Goal: Task Accomplishment & Management: Complete application form

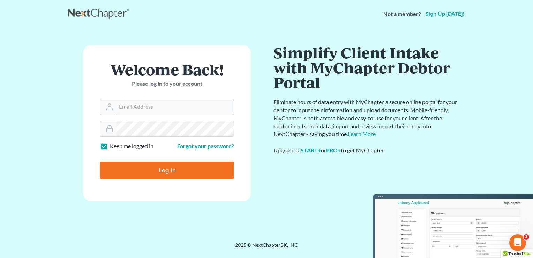
type input "[EMAIL_ADDRESS][DOMAIN_NAME]"
click at [154, 177] on input "Log In" at bounding box center [167, 169] width 134 height 17
type input "Thinking..."
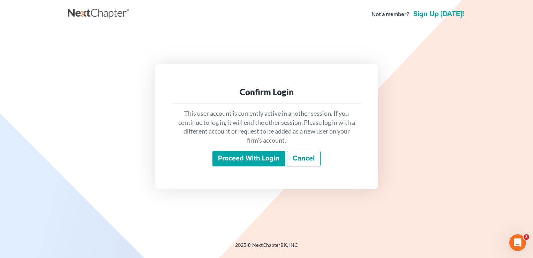
click at [233, 155] on input "Proceed with login" at bounding box center [249, 158] width 73 height 16
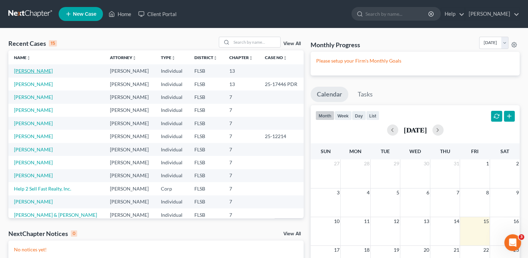
click at [34, 72] on link "[PERSON_NAME]" at bounding box center [33, 71] width 39 height 6
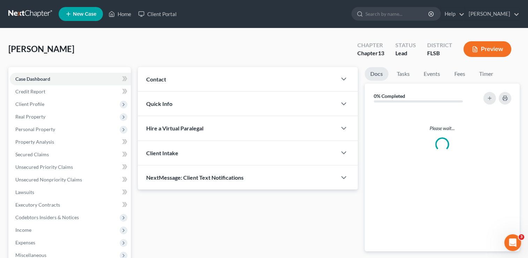
click at [44, 71] on div "Case Dashboard Payments Invoices Payments Payments Credit Report Client Profile…" at bounding box center [69, 192] width 123 height 250
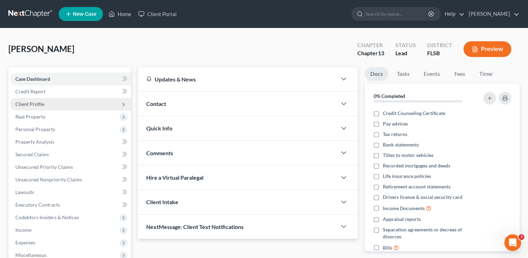
click at [29, 101] on span "Client Profile" at bounding box center [29, 104] width 29 height 6
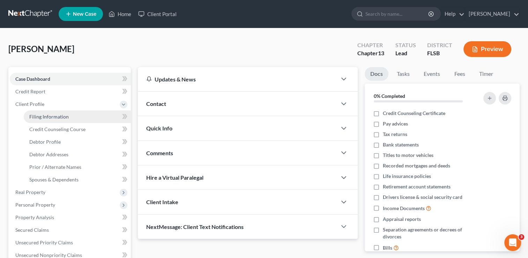
click at [46, 114] on span "Filing Information" at bounding box center [48, 116] width 39 height 6
select select "1"
select select "0"
select select "3"
select select "9"
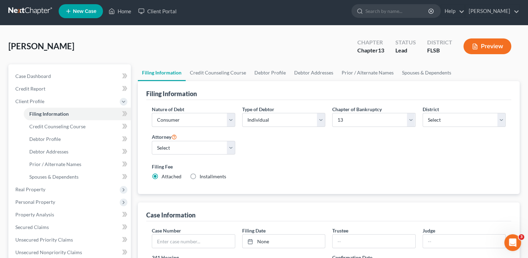
scroll to position [1, 0]
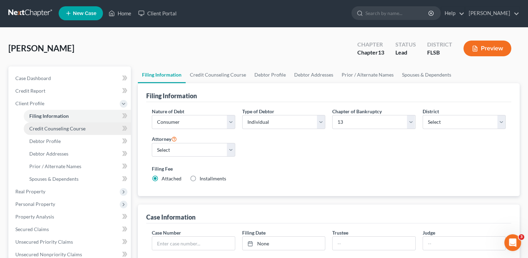
click at [74, 128] on span "Credit Counseling Course" at bounding box center [57, 128] width 56 height 6
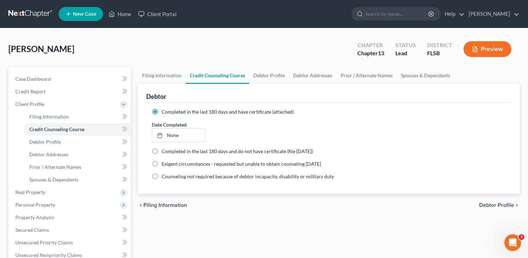
click at [162, 152] on label "Completed in the last 180 days and do not have certificate (file within 14 days)" at bounding box center [237, 151] width 151 height 7
click at [164, 152] on input "Completed in the last 180 days and do not have certificate (file within 14 days)" at bounding box center [166, 150] width 5 height 5
radio input "true"
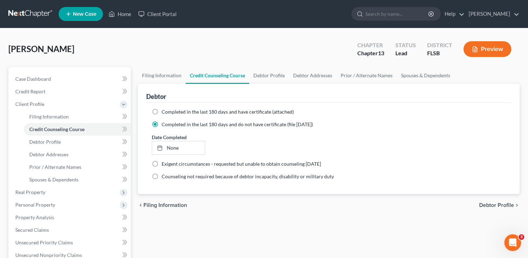
click at [162, 111] on label "Completed in the last 180 days and have certificate (attached)" at bounding box center [228, 111] width 132 height 7
click at [164, 111] on input "Completed in the last 180 days and have certificate (attached)" at bounding box center [166, 110] width 5 height 5
radio input "true"
radio input "false"
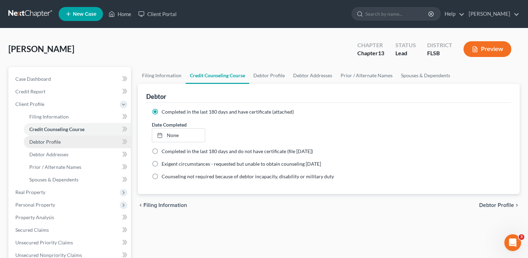
click at [51, 142] on span "Debtor Profile" at bounding box center [44, 142] width 31 height 6
select select "1"
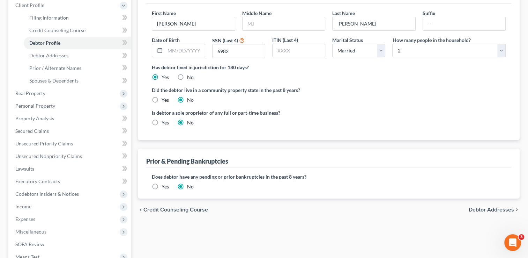
scroll to position [102, 0]
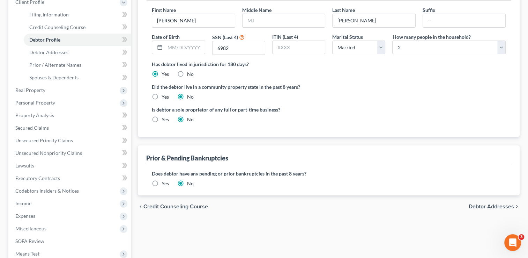
click at [162, 183] on label "Yes" at bounding box center [165, 183] width 7 height 7
click at [164, 183] on input "Yes" at bounding box center [166, 182] width 5 height 5
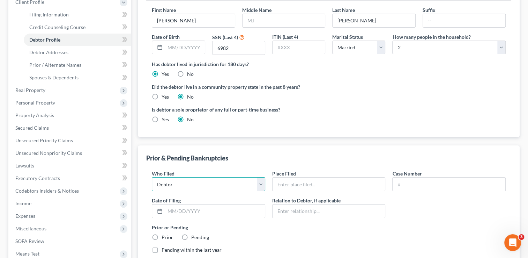
click at [169, 186] on select "Debtor Other" at bounding box center [208, 184] width 113 height 14
click at [289, 188] on input "text" at bounding box center [329, 183] width 113 height 13
type input "Southern District of Florida"
click at [414, 180] on input "text" at bounding box center [449, 183] width 113 height 13
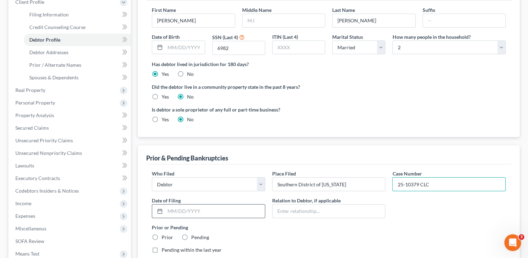
type input "25-10379 CLC"
click at [213, 212] on input "text" at bounding box center [215, 210] width 100 height 13
click at [179, 209] on input "011525" at bounding box center [215, 210] width 100 height 13
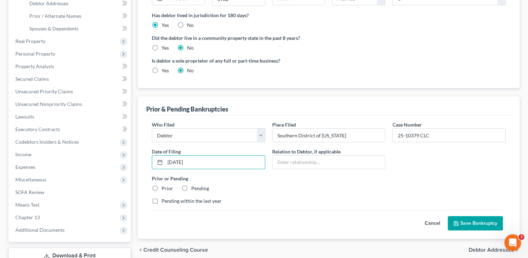
scroll to position [151, 0]
type input "01/15/25"
click at [162, 188] on label "Prior" at bounding box center [168, 188] width 12 height 7
click at [164, 188] on input "Prior" at bounding box center [166, 187] width 5 height 5
radio input "true"
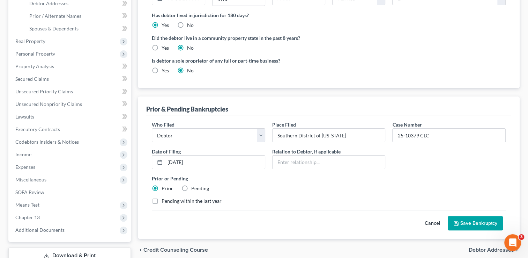
click at [162, 199] on label "Pending within the last year" at bounding box center [192, 200] width 60 height 7
click at [164, 199] on input "Pending within the last year" at bounding box center [166, 199] width 5 height 5
checkbox input "true"
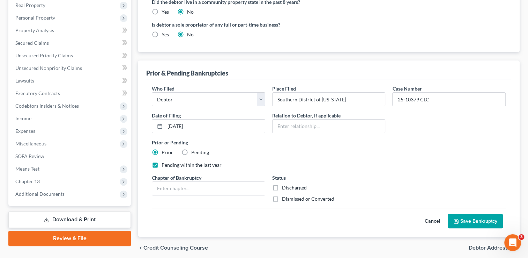
scroll to position [187, 0]
click at [215, 186] on input "text" at bounding box center [208, 187] width 113 height 13
type input "7"
click at [282, 185] on label "Discharged" at bounding box center [294, 187] width 25 height 7
click at [285, 185] on input "Discharged" at bounding box center [287, 186] width 5 height 5
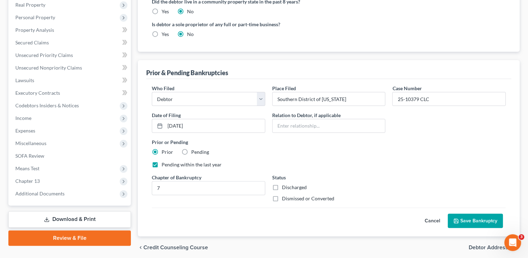
checkbox input "true"
click at [465, 220] on button "Save Bankruptcy" at bounding box center [475, 220] width 55 height 15
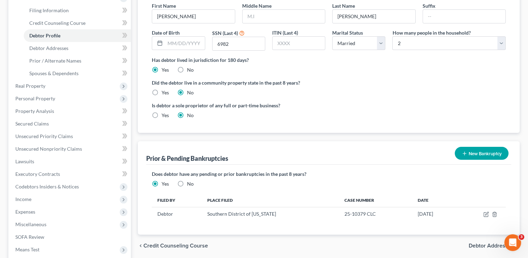
scroll to position [105, 0]
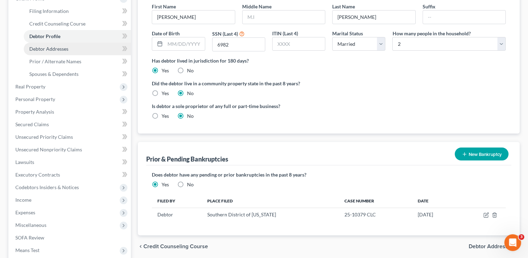
click at [50, 44] on link "Debtor Addresses" at bounding box center [77, 49] width 107 height 13
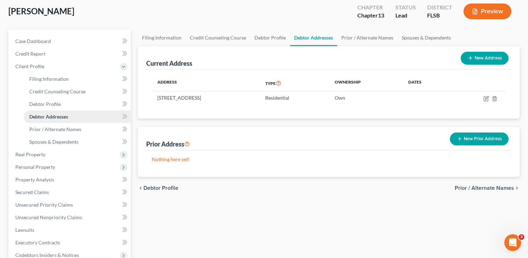
scroll to position [42, 0]
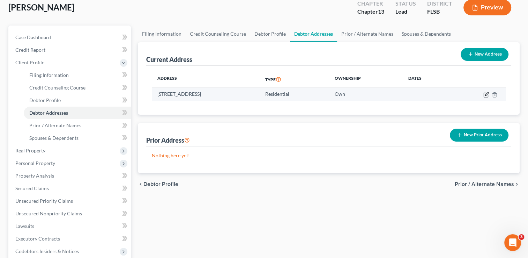
click at [486, 93] on icon "button" at bounding box center [486, 93] width 3 height 3
select select "9"
select select "0"
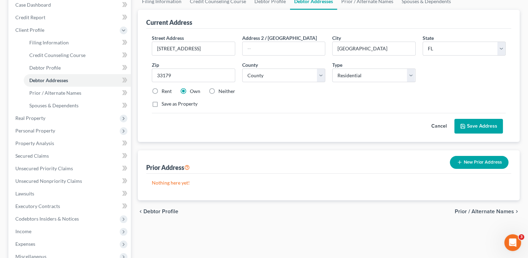
scroll to position [75, 0]
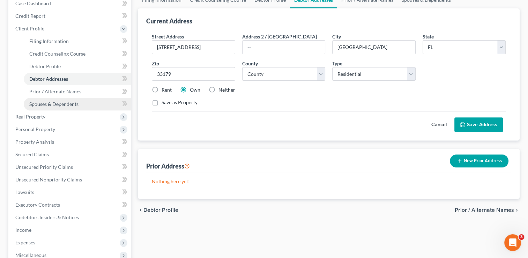
click at [62, 101] on span "Spouses & Dependents" at bounding box center [53, 104] width 49 height 6
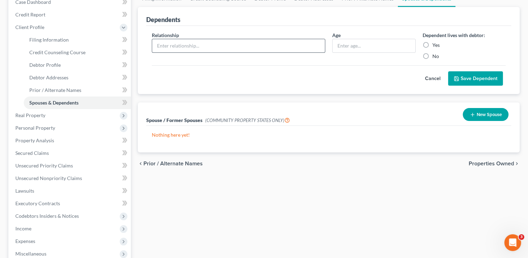
scroll to position [78, 0]
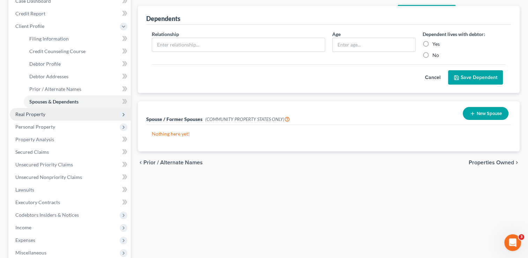
click at [26, 112] on span "Real Property" at bounding box center [30, 114] width 30 height 6
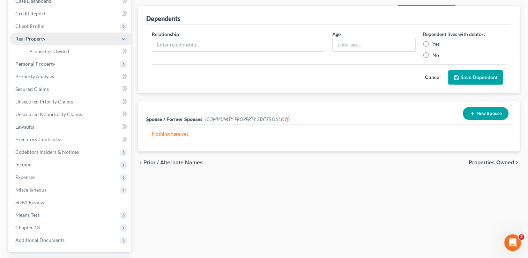
click at [42, 37] on span "Real Property" at bounding box center [30, 39] width 30 height 6
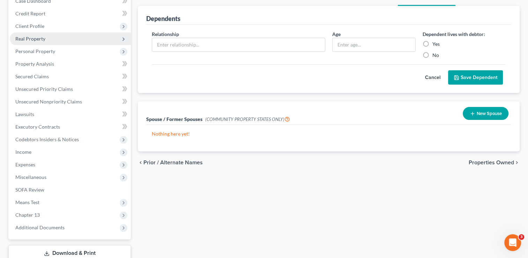
click at [37, 37] on span "Real Property" at bounding box center [30, 39] width 30 height 6
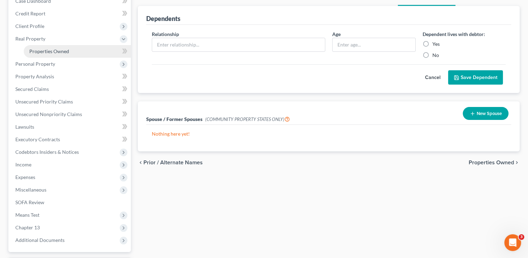
click at [53, 50] on span "Properties Owned" at bounding box center [49, 51] width 40 height 6
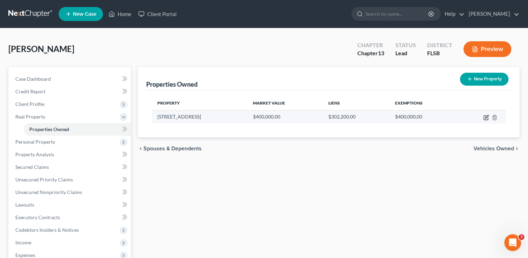
click at [483, 119] on icon "button" at bounding box center [486, 117] width 6 height 6
select select "9"
select select "42"
select select "2"
select select "0"
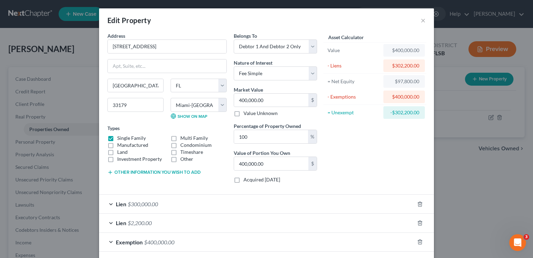
scroll to position [31, 0]
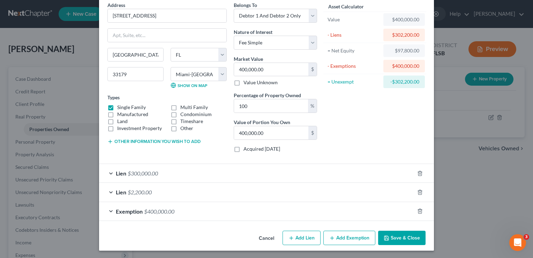
click at [119, 171] on span "Lien" at bounding box center [121, 173] width 10 height 7
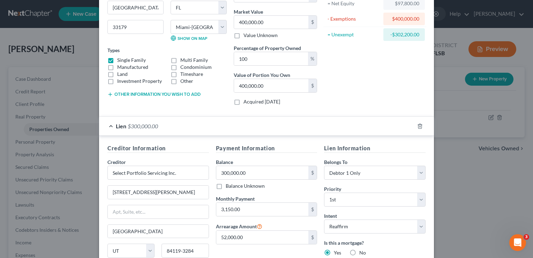
scroll to position [88, 0]
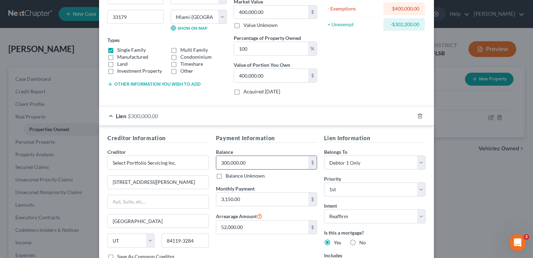
click at [254, 163] on input "300,000.00" at bounding box center [262, 162] width 93 height 13
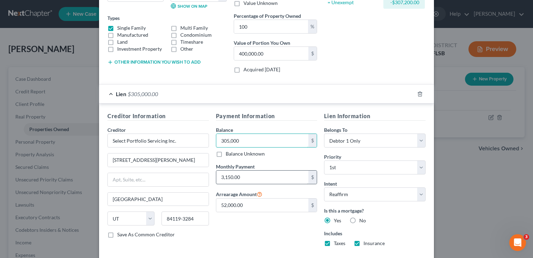
scroll to position [110, 0]
type input "305,000"
click at [243, 172] on input "3,150.00" at bounding box center [262, 177] width 93 height 13
type input "2,636"
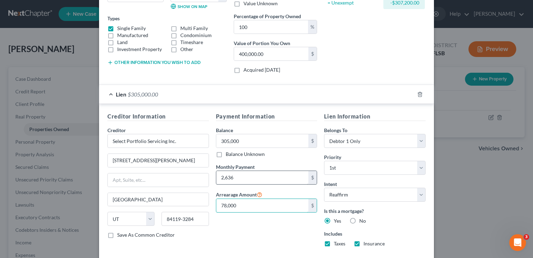
type input "78,000"
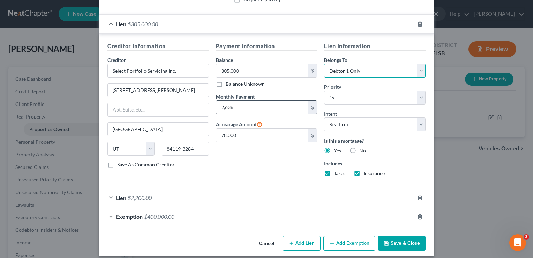
scroll to position [184, 0]
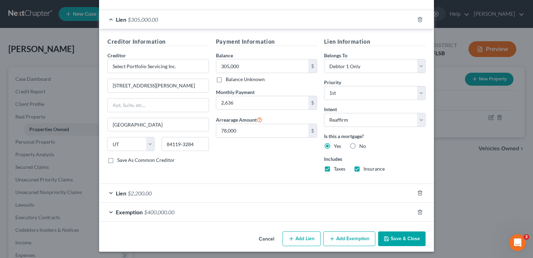
click at [117, 191] on span "Lien" at bounding box center [121, 193] width 10 height 7
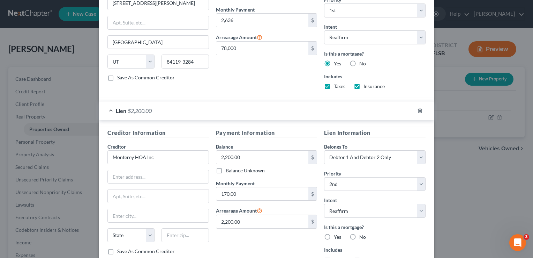
scroll to position [267, 0]
click at [245, 156] on input "2,200.00" at bounding box center [262, 156] width 93 height 13
type input "4,000"
click at [244, 218] on input "2,200.00" at bounding box center [262, 221] width 93 height 13
type input "4,000"
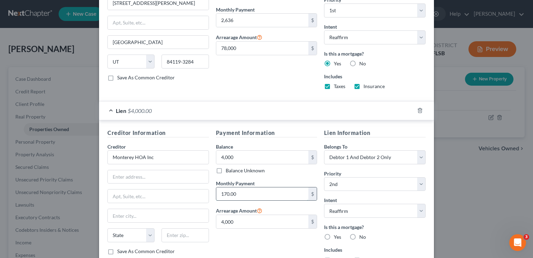
click at [235, 189] on input "170.00" at bounding box center [262, 193] width 93 height 13
type input "190.00"
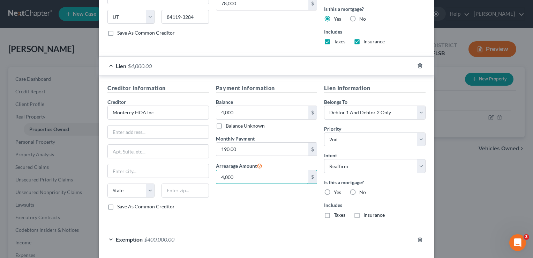
scroll to position [320, 0]
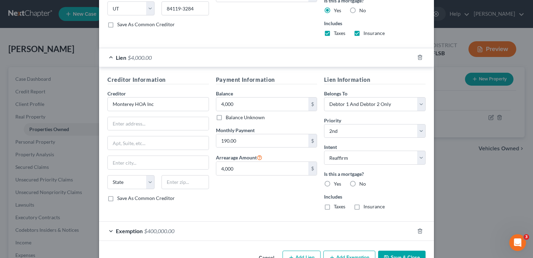
click at [360, 180] on label "No" at bounding box center [363, 183] width 7 height 7
click at [362, 180] on input "No" at bounding box center [364, 182] width 5 height 5
radio input "true"
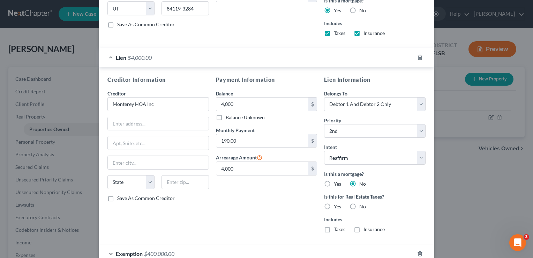
click at [360, 203] on label "No" at bounding box center [363, 206] width 7 height 7
click at [362, 203] on input "No" at bounding box center [364, 205] width 5 height 5
radio input "true"
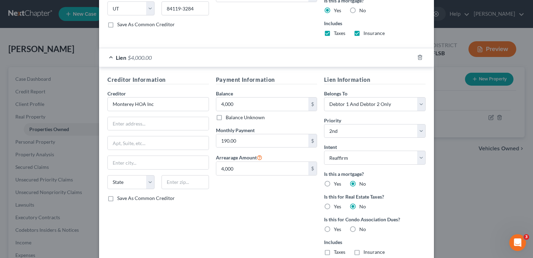
click at [334, 226] on label "Yes" at bounding box center [337, 229] width 7 height 7
click at [337, 226] on input "Yes" at bounding box center [339, 228] width 5 height 5
radio input "true"
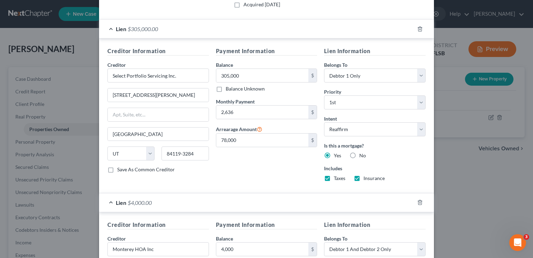
scroll to position [0, 0]
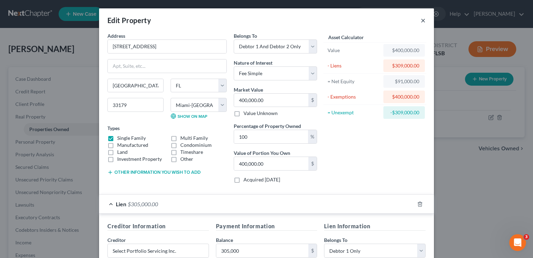
click at [421, 21] on button "×" at bounding box center [423, 20] width 5 height 8
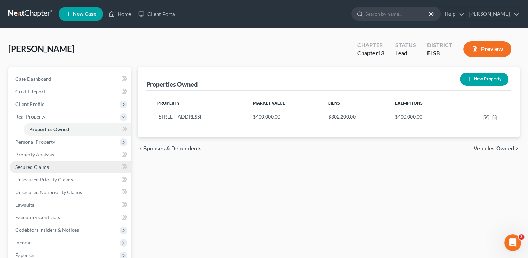
click at [45, 170] on link "Secured Claims" at bounding box center [70, 167] width 121 height 13
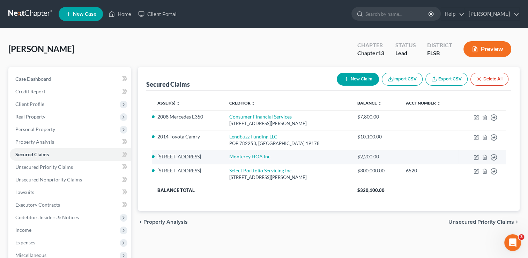
click at [252, 156] on link "Monterey HOA Inc" at bounding box center [249, 156] width 41 height 6
select select "2"
select select "0"
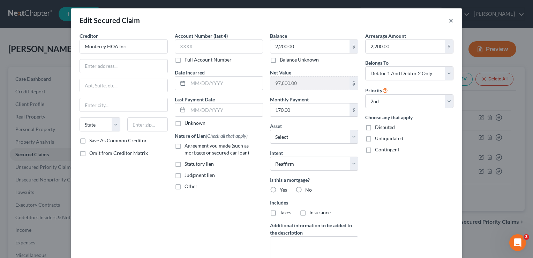
click at [449, 21] on button "×" at bounding box center [451, 20] width 5 height 8
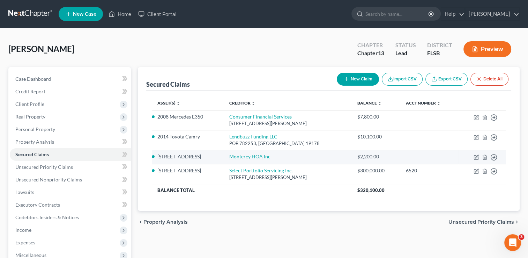
click at [238, 158] on link "Monterey HOA Inc" at bounding box center [249, 156] width 41 height 6
select select "12"
select select "2"
select select "0"
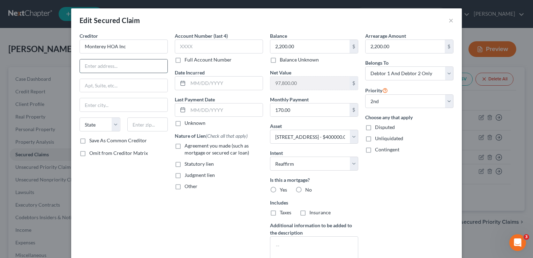
click at [106, 67] on input "text" at bounding box center [124, 65] width 88 height 13
type input "865 N.E. 209 Street"
click at [83, 105] on input "text" at bounding box center [124, 104] width 88 height 13
type input "Miami"
click at [83, 121] on select "State AL AK AR AZ CA CO CT DE DC FL GA GU HI ID IL IN IA KS KY LA ME MD MA MI M…" at bounding box center [100, 124] width 41 height 14
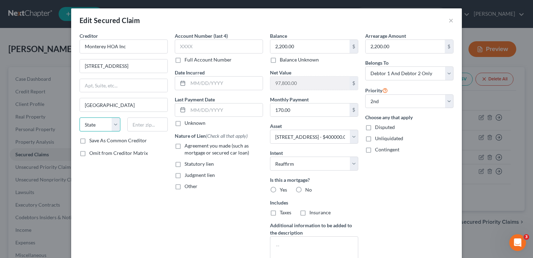
select select "9"
click at [80, 117] on select "State AL AK AR AZ CA CO CT DE DC FL GA GU HI ID IL IN IA KS KY LA ME MD MA MI M…" at bounding box center [100, 124] width 41 height 14
click at [131, 122] on input "text" at bounding box center [147, 124] width 41 height 14
type input "33179"
click at [89, 139] on label "Save As Common Creditor" at bounding box center [118, 140] width 58 height 7
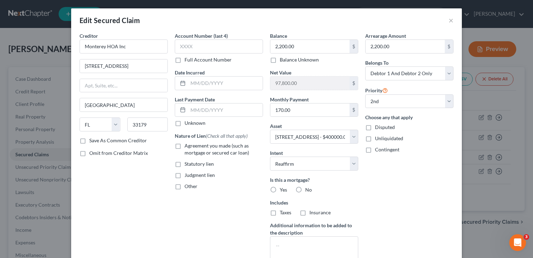
click at [92, 139] on input "Save As Common Creditor" at bounding box center [94, 139] width 5 height 5
checkbox input "true"
click at [305, 190] on label "No" at bounding box center [308, 189] width 7 height 7
click at [308, 190] on input "No" at bounding box center [310, 188] width 5 height 5
radio input "true"
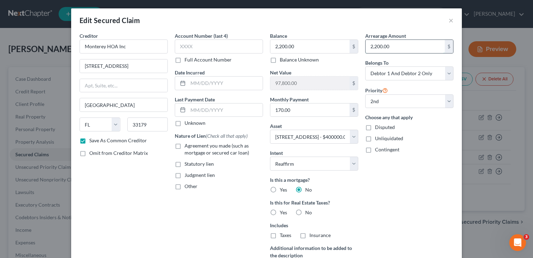
click at [392, 48] on input "2,200.00" at bounding box center [405, 46] width 79 height 13
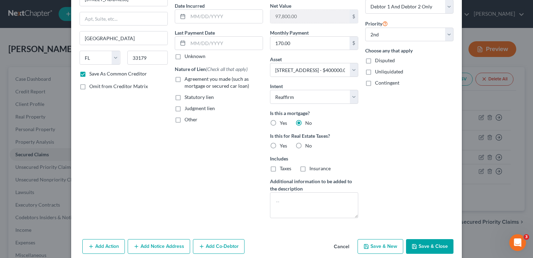
scroll to position [95, 0]
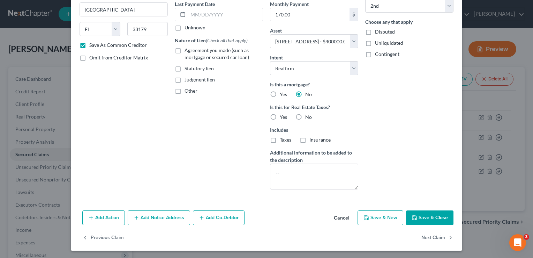
type input "4,000"
click at [305, 117] on label "No" at bounding box center [308, 116] width 7 height 7
click at [308, 117] on input "No" at bounding box center [310, 115] width 5 height 5
radio input "true"
click at [275, 169] on textarea at bounding box center [314, 176] width 88 height 26
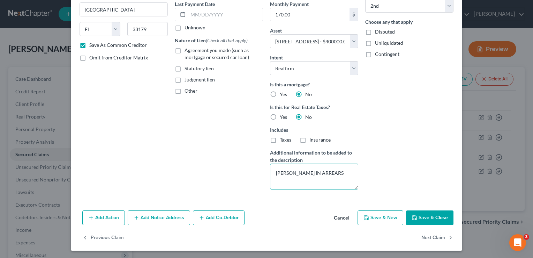
type textarea "HOA DUES IN ARREARS"
click at [416, 214] on button "Save & Close" at bounding box center [429, 217] width 47 height 15
checkbox input "false"
select select
select select "1"
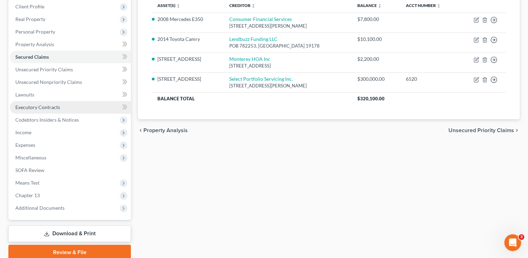
scroll to position [98, 0]
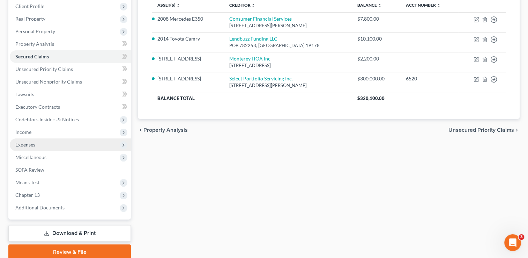
click at [31, 145] on span "Expenses" at bounding box center [25, 144] width 20 height 6
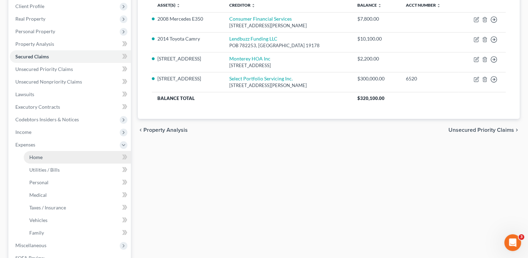
click at [35, 156] on span "Home" at bounding box center [35, 157] width 13 height 6
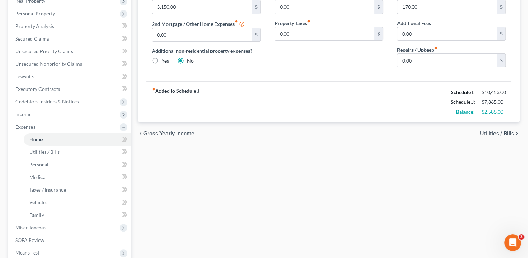
scroll to position [114, 0]
click at [46, 151] on span "Utilities / Bills" at bounding box center [44, 153] width 30 height 6
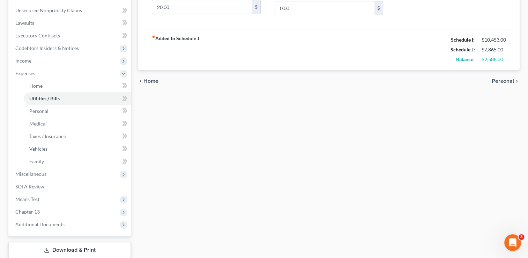
scroll to position [170, 0]
click at [44, 111] on span "Personal" at bounding box center [38, 110] width 19 height 6
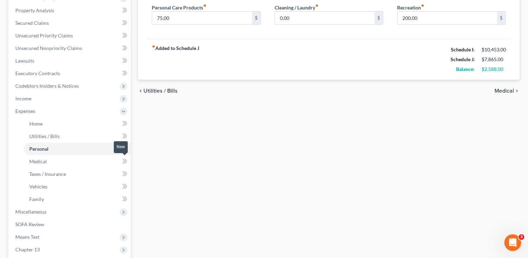
scroll to position [132, 0]
click at [40, 160] on span "Medical" at bounding box center [37, 160] width 17 height 6
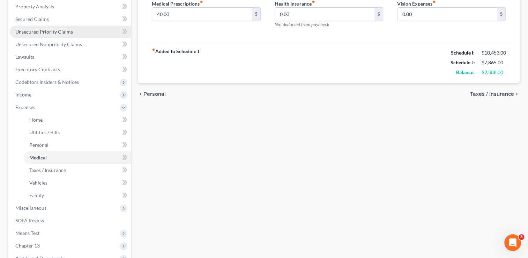
scroll to position [135, 0]
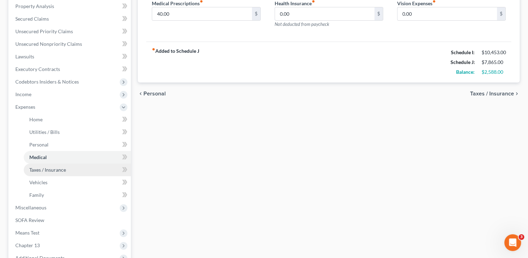
click at [54, 169] on span "Taxes / Insurance" at bounding box center [47, 170] width 37 height 6
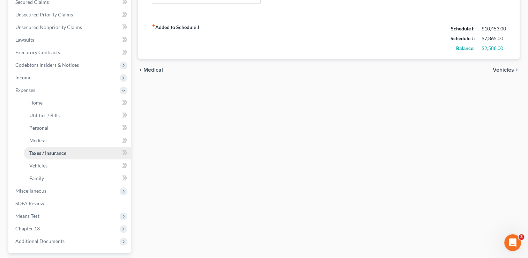
scroll to position [153, 0]
click at [45, 165] on span "Vehicles" at bounding box center [38, 165] width 18 height 6
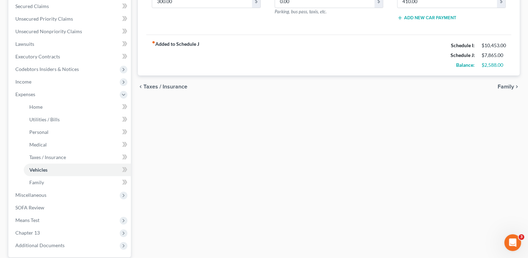
scroll to position [149, 0]
click at [42, 179] on span "Family" at bounding box center [36, 181] width 15 height 6
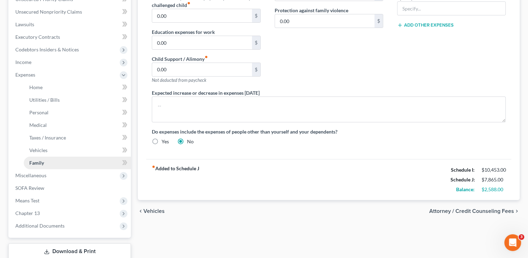
scroll to position [168, 0]
click at [33, 188] on span "SOFA Review" at bounding box center [29, 188] width 29 height 6
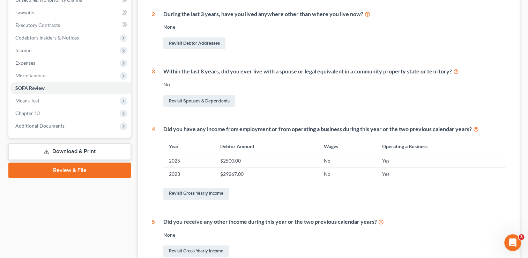
scroll to position [180, 0]
click at [191, 193] on link "Revisit Gross Yearly Income" at bounding box center [196, 193] width 66 height 12
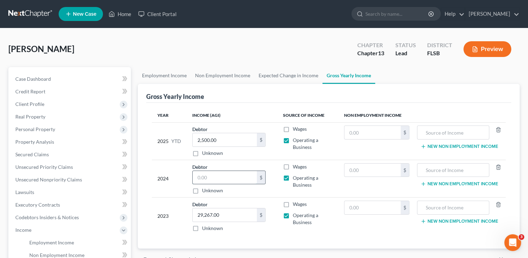
click at [216, 176] on input "text" at bounding box center [225, 177] width 64 height 13
type input "30,750"
click at [279, 230] on td "Wages Operating a Business" at bounding box center [308, 215] width 61 height 37
click at [228, 139] on input "2,500.00" at bounding box center [225, 139] width 64 height 13
type input "36,000"
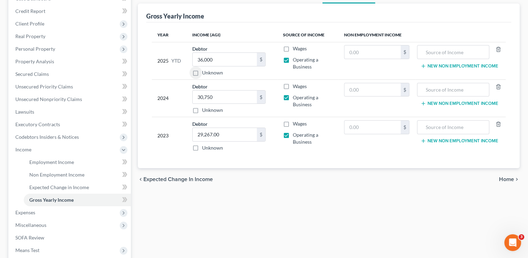
scroll to position [83, 0]
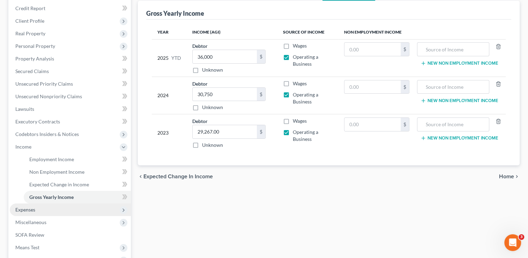
click at [36, 210] on span "Expenses" at bounding box center [70, 209] width 121 height 13
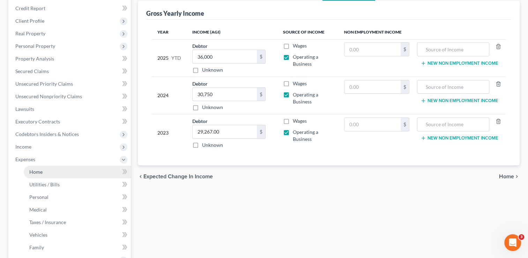
click at [34, 173] on span "Home" at bounding box center [35, 172] width 13 height 6
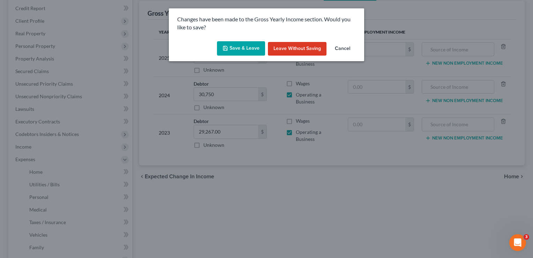
click at [237, 47] on button "Save & Leave" at bounding box center [241, 48] width 48 height 15
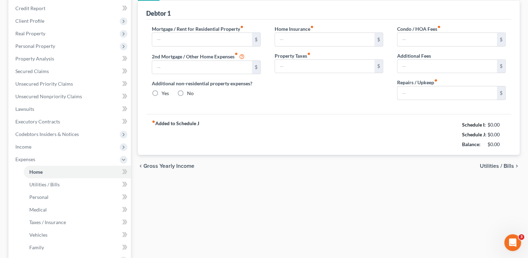
type input "3,150.00"
type input "0.00"
radio input "true"
type input "0.00"
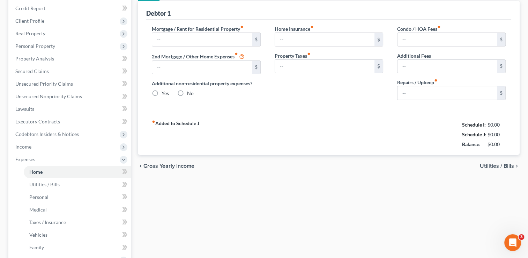
type input "170.00"
type input "0.00"
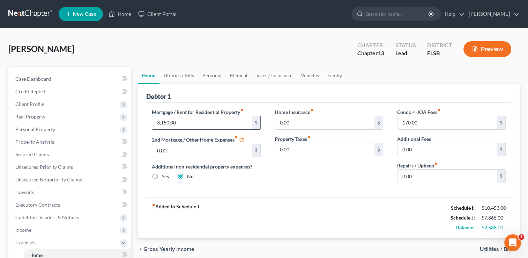
click at [179, 122] on input "3,150.00" at bounding box center [201, 122] width 99 height 13
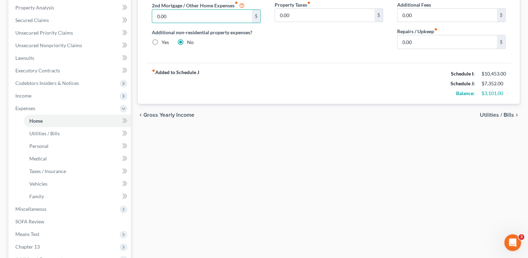
scroll to position [134, 0]
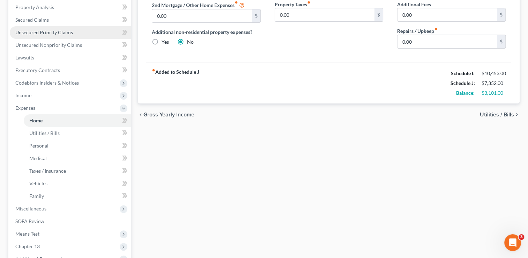
click at [55, 34] on span "Unsecured Priority Claims" at bounding box center [44, 32] width 58 height 6
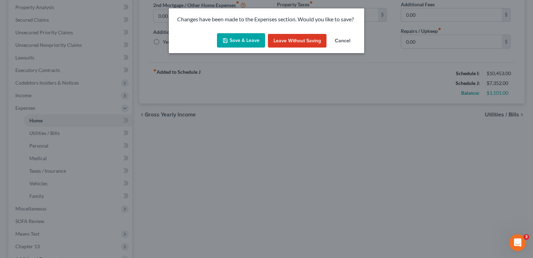
click at [235, 41] on button "Save & Leave" at bounding box center [241, 40] width 48 height 15
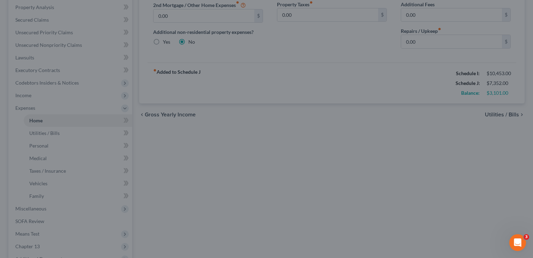
type input "2,637.00"
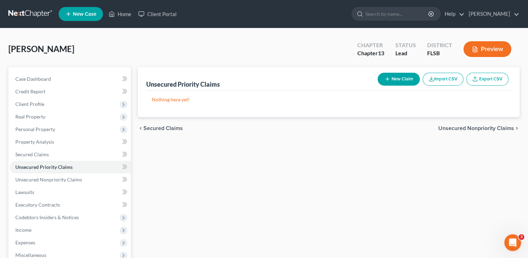
click at [387, 80] on icon "button" at bounding box center [388, 79] width 6 height 6
select select "0"
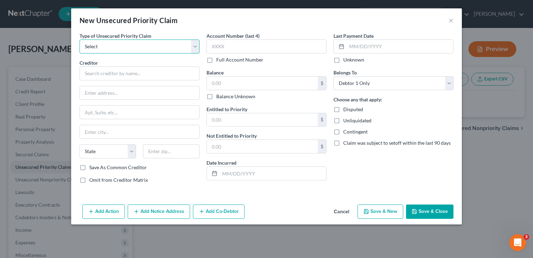
click at [177, 43] on select "Select Taxes & Other Government Units Domestic Support Obligations Extensions o…" at bounding box center [140, 46] width 120 height 14
select select "0"
click at [80, 39] on select "Select Taxes & Other Government Units Domestic Support Obligations Extensions o…" at bounding box center [140, 46] width 120 height 14
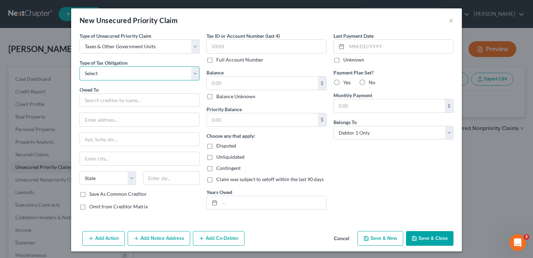
click at [102, 72] on select "Select Federal City State Franchise Tax Board Other" at bounding box center [140, 73] width 120 height 14
select select "0"
click at [80, 66] on select "Select Federal City State Franchise Tax Board Other" at bounding box center [140, 73] width 120 height 14
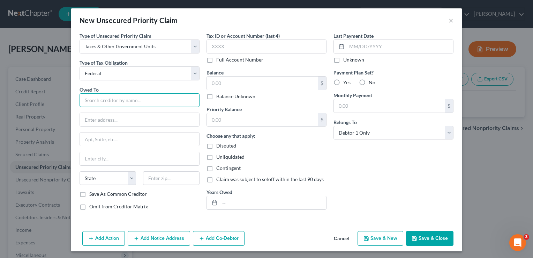
click at [95, 101] on input "text" at bounding box center [140, 100] width 120 height 14
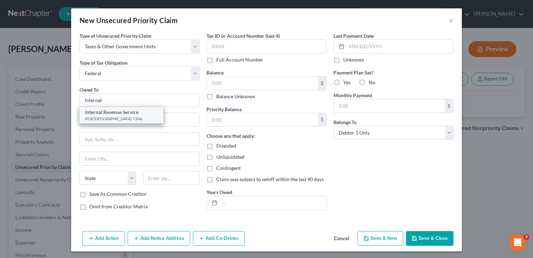
click at [98, 114] on div "Internal Revenue Service" at bounding box center [121, 112] width 73 height 7
type input "Internal Revenue Service"
type input "POB 7346"
type input "Philadelphia"
select select "39"
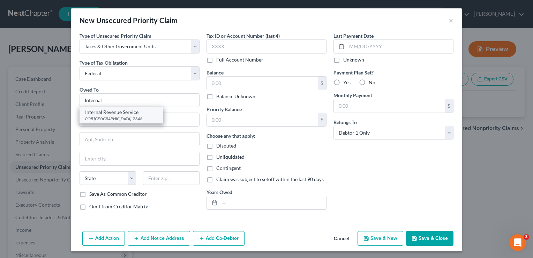
type input "19101-7346"
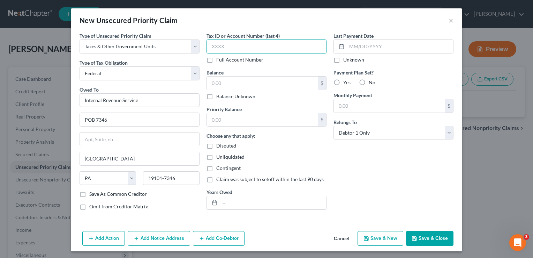
click at [215, 45] on input "text" at bounding box center [267, 46] width 120 height 14
type input "6982"
click at [228, 81] on input "text" at bounding box center [262, 82] width 111 height 13
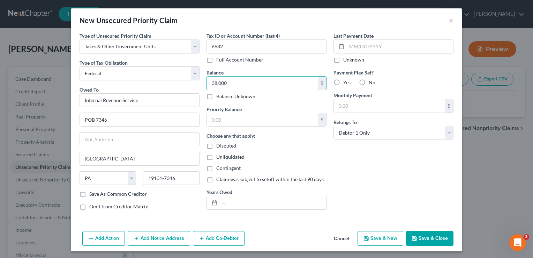
type input "38,000"
click at [369, 83] on label "No" at bounding box center [372, 82] width 7 height 7
click at [372, 83] on input "No" at bounding box center [374, 81] width 5 height 5
radio input "true"
click at [238, 120] on input "text" at bounding box center [262, 119] width 111 height 13
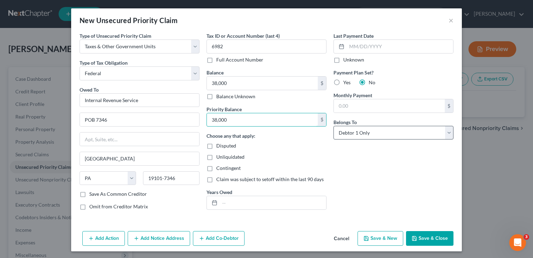
type input "38,000"
click at [446, 135] on select "Select Debtor 1 Only Debtor 2 Only Debtor 1 And Debtor 2 Only At Least One Of T…" at bounding box center [394, 133] width 120 height 14
select select "3"
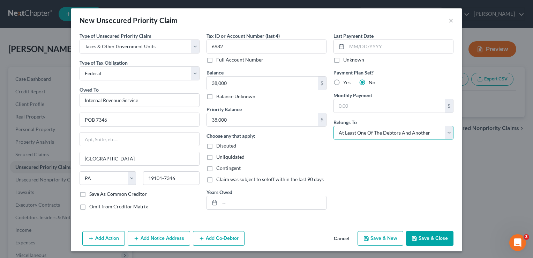
click at [334, 126] on select "Select Debtor 1 Only Debtor 2 Only Debtor 1 And Debtor 2 Only At Least One Of T…" at bounding box center [394, 133] width 120 height 14
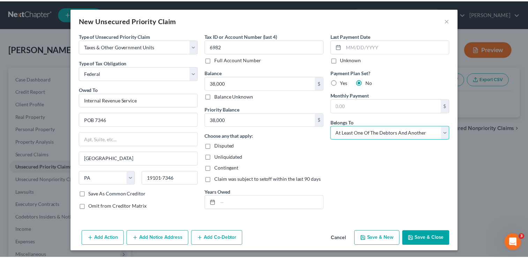
scroll to position [1, 0]
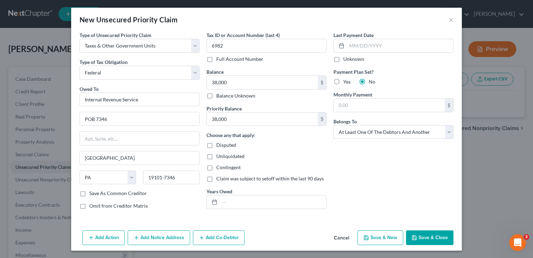
click at [418, 238] on button "Save & Close" at bounding box center [429, 237] width 47 height 15
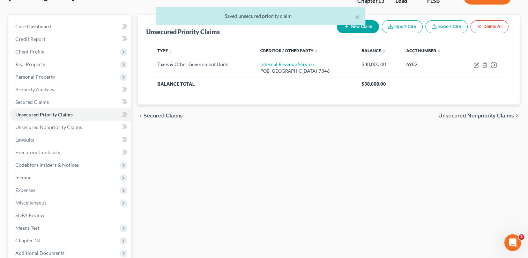
scroll to position [53, 0]
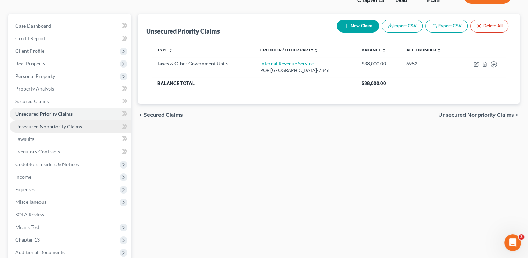
click at [52, 126] on span "Unsecured Nonpriority Claims" at bounding box center [48, 126] width 67 height 6
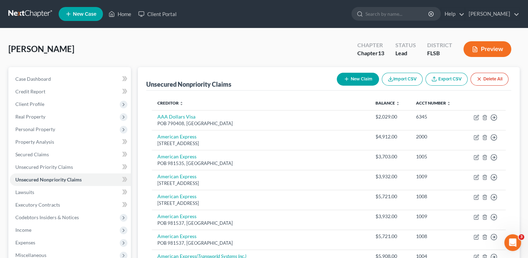
click at [478, 78] on line "button" at bounding box center [479, 78] width 3 height 3
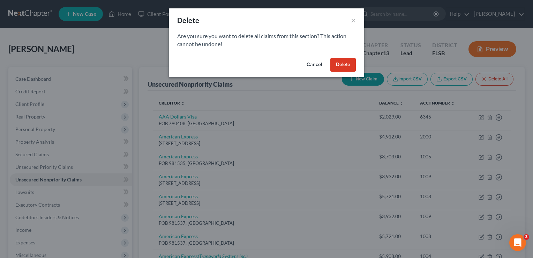
click at [346, 67] on button "Delete" at bounding box center [343, 65] width 25 height 14
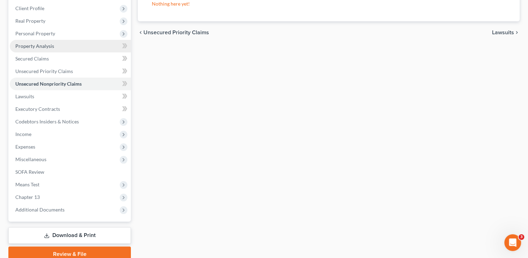
scroll to position [96, 0]
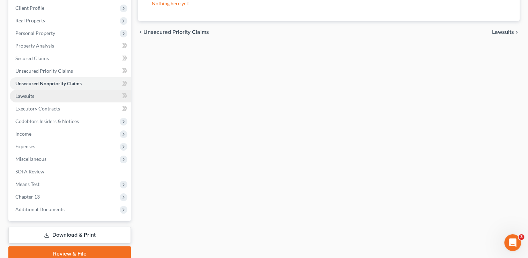
click at [25, 94] on span "Lawsuits" at bounding box center [24, 96] width 19 height 6
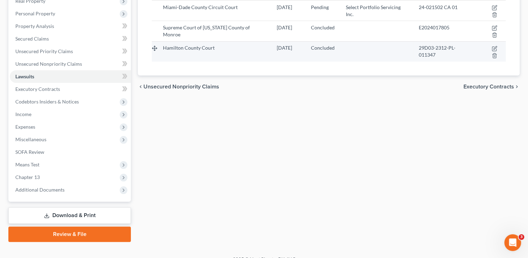
scroll to position [125, 0]
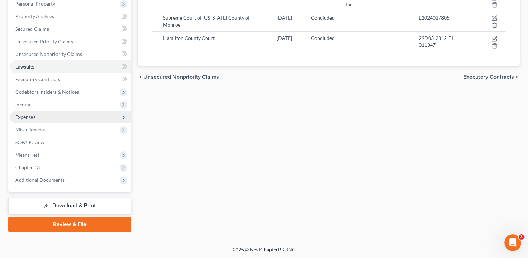
click at [29, 116] on span "Expenses" at bounding box center [25, 117] width 20 height 6
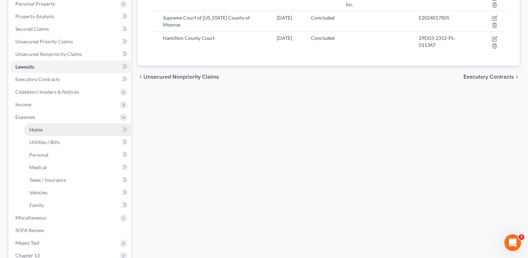
click at [42, 132] on span "Home" at bounding box center [35, 129] width 13 height 6
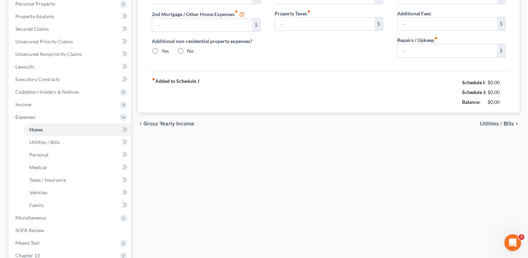
type input "2,637.00"
type input "0.00"
radio input "true"
type input "0.00"
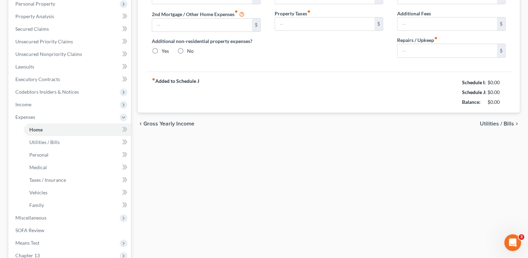
type input "170.00"
type input "0.00"
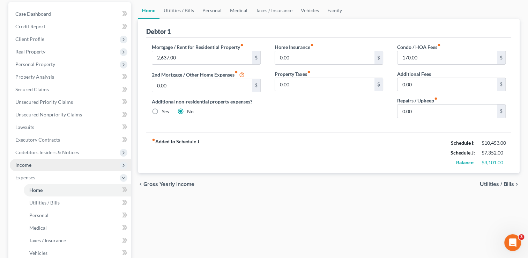
scroll to position [65, 0]
click at [40, 189] on span "Home" at bounding box center [35, 189] width 13 height 6
click at [187, 59] on input "2,637.00" at bounding box center [201, 57] width 99 height 13
click at [418, 57] on input "170.00" at bounding box center [447, 57] width 99 height 13
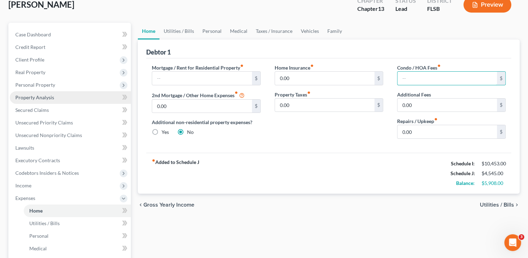
scroll to position [45, 0]
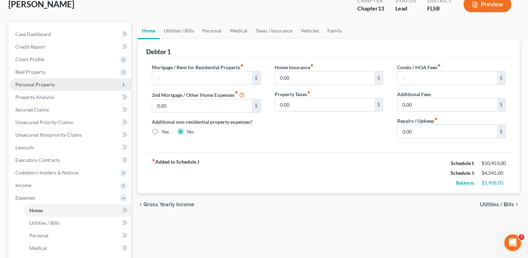
click at [35, 85] on span "Personal Property" at bounding box center [35, 84] width 40 height 6
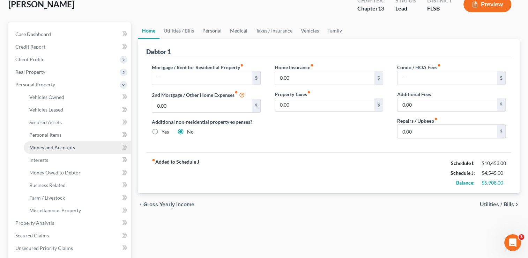
click at [55, 144] on span "Money and Accounts" at bounding box center [52, 147] width 46 height 6
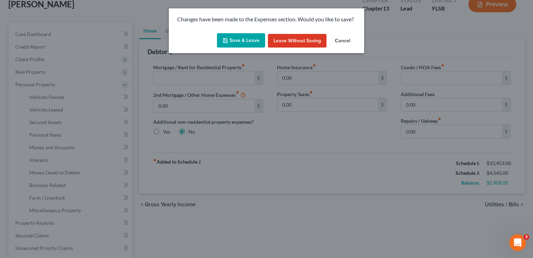
click at [237, 38] on button "Save & Leave" at bounding box center [241, 40] width 48 height 15
